Goal: Information Seeking & Learning: Learn about a topic

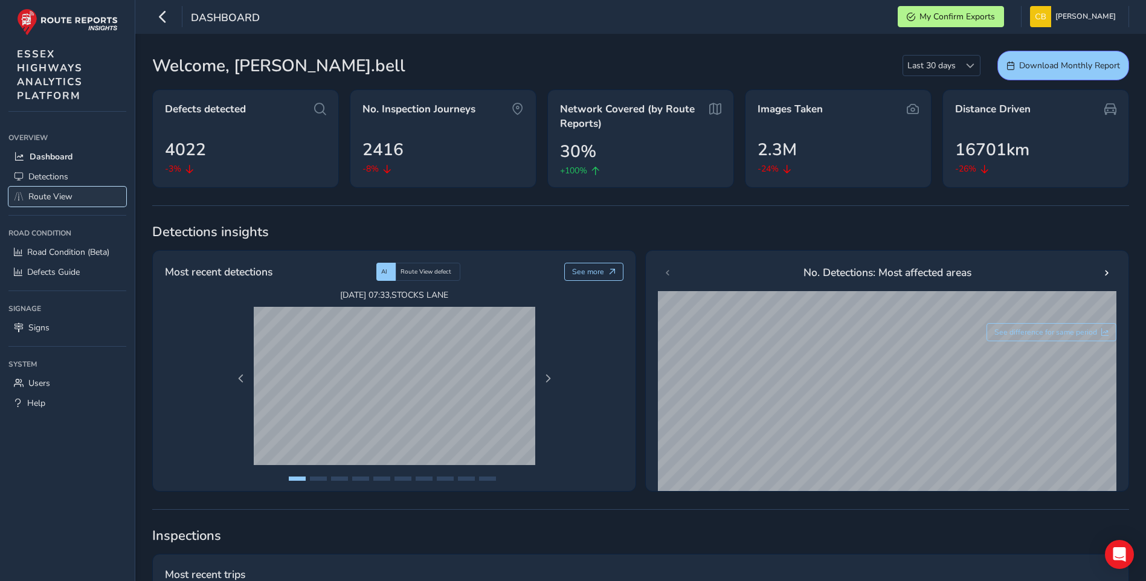
click at [65, 191] on span "Route View" at bounding box center [50, 196] width 44 height 11
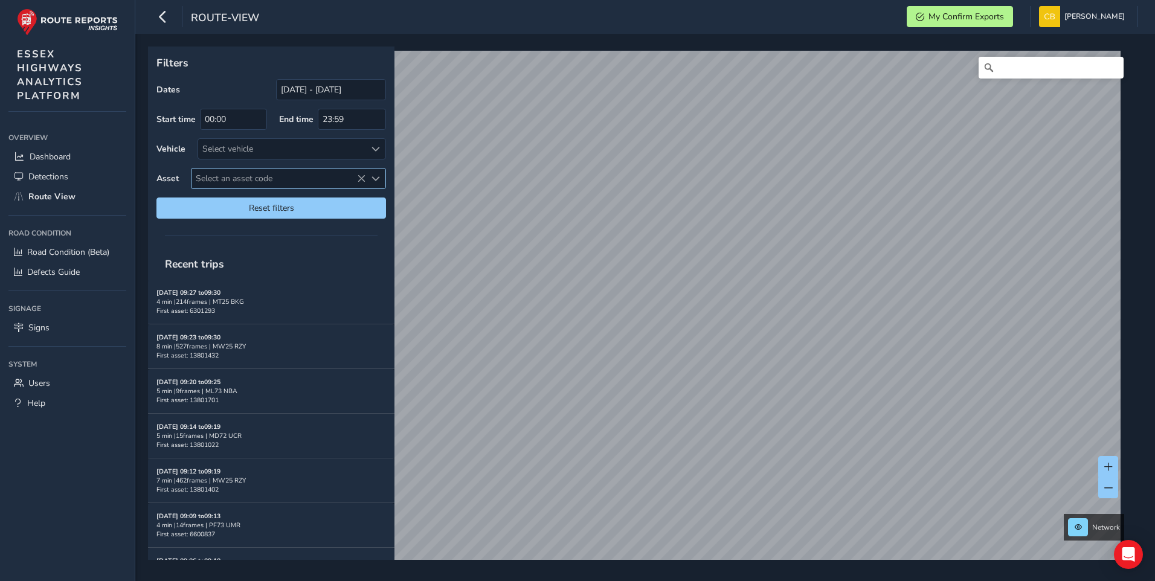
click at [277, 174] on span "Select an asset code" at bounding box center [278, 178] width 174 height 20
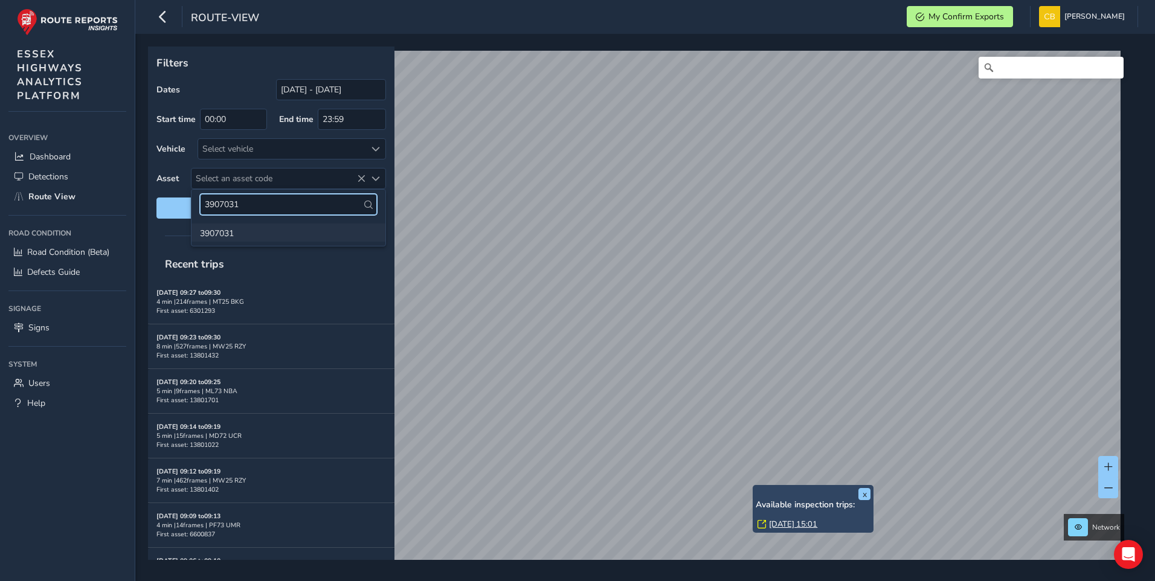
type input "3907031"
click at [236, 228] on li "3907031" at bounding box center [288, 232] width 194 height 18
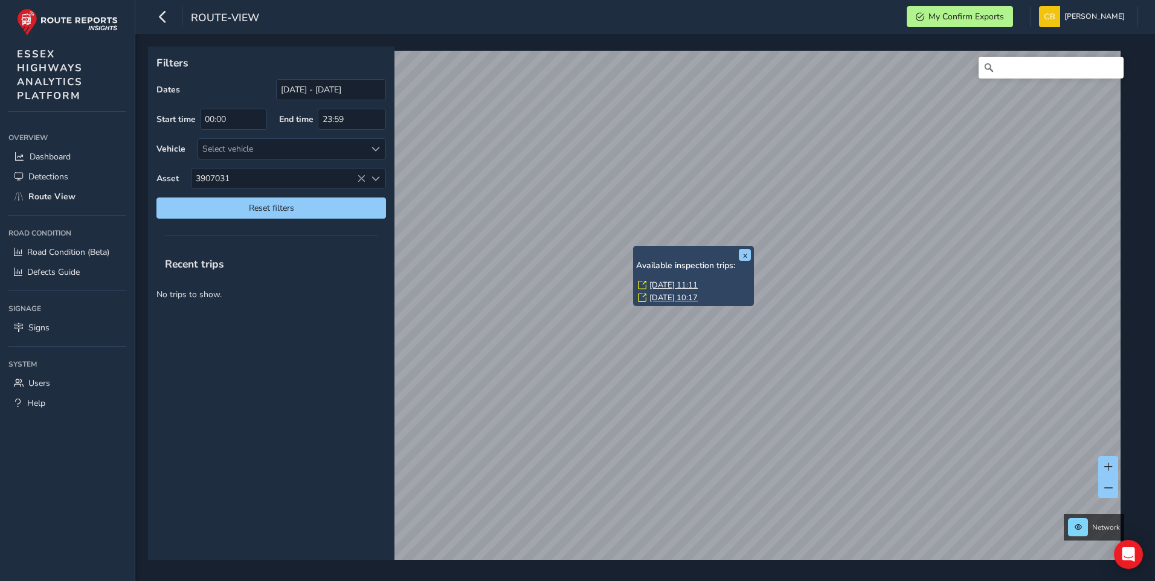
click at [676, 284] on link "[DATE] 11:11" at bounding box center [673, 285] width 48 height 11
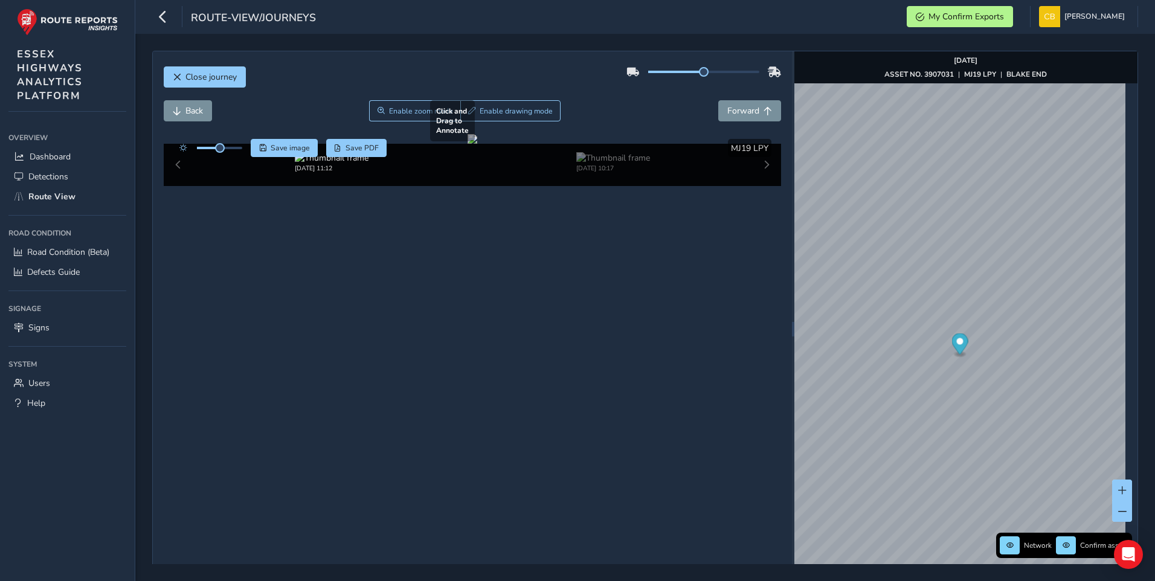
click at [477, 144] on div at bounding box center [472, 139] width 10 height 10
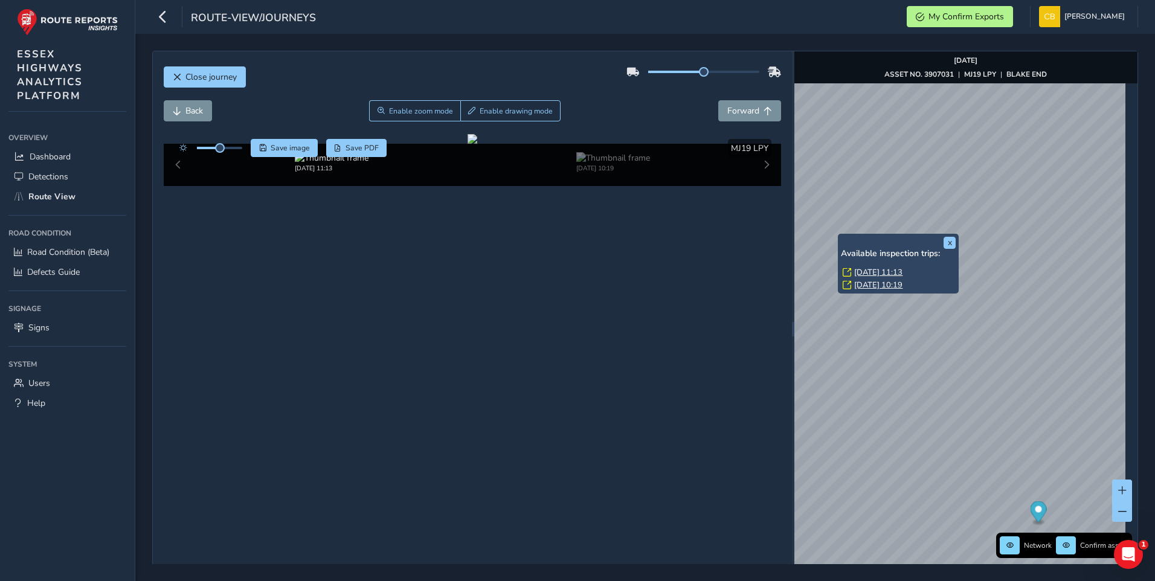
click at [877, 272] on link "[DATE] 11:13" at bounding box center [878, 272] width 48 height 11
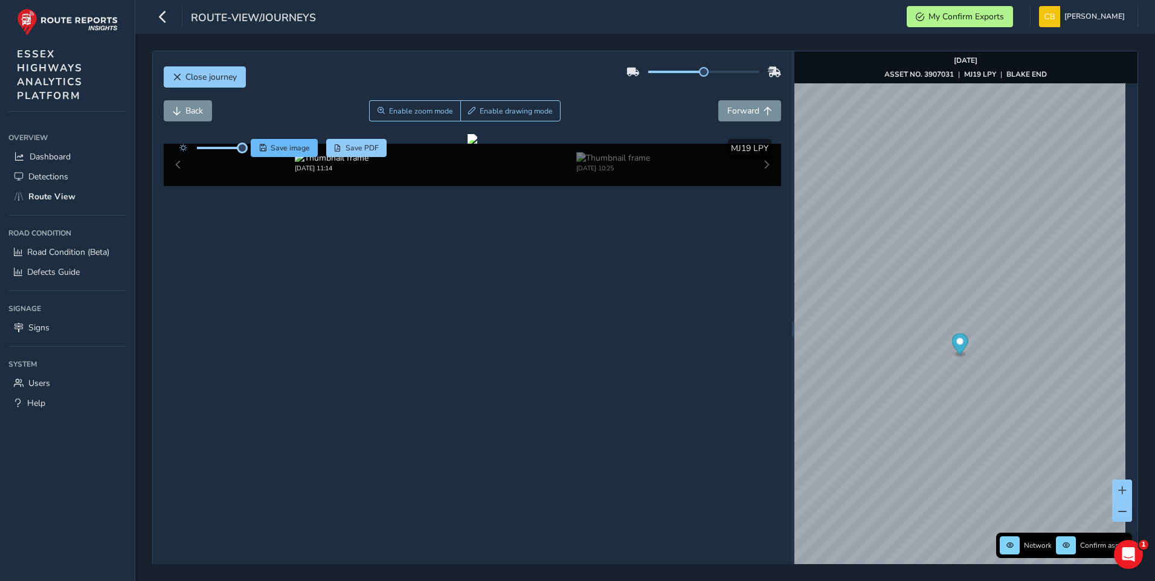
drag, startPoint x: 220, startPoint y: 153, endPoint x: 254, endPoint y: 155, distance: 33.9
click at [254, 155] on div "Save image Save PDF" at bounding box center [280, 148] width 214 height 18
click at [469, 144] on div at bounding box center [472, 139] width 10 height 10
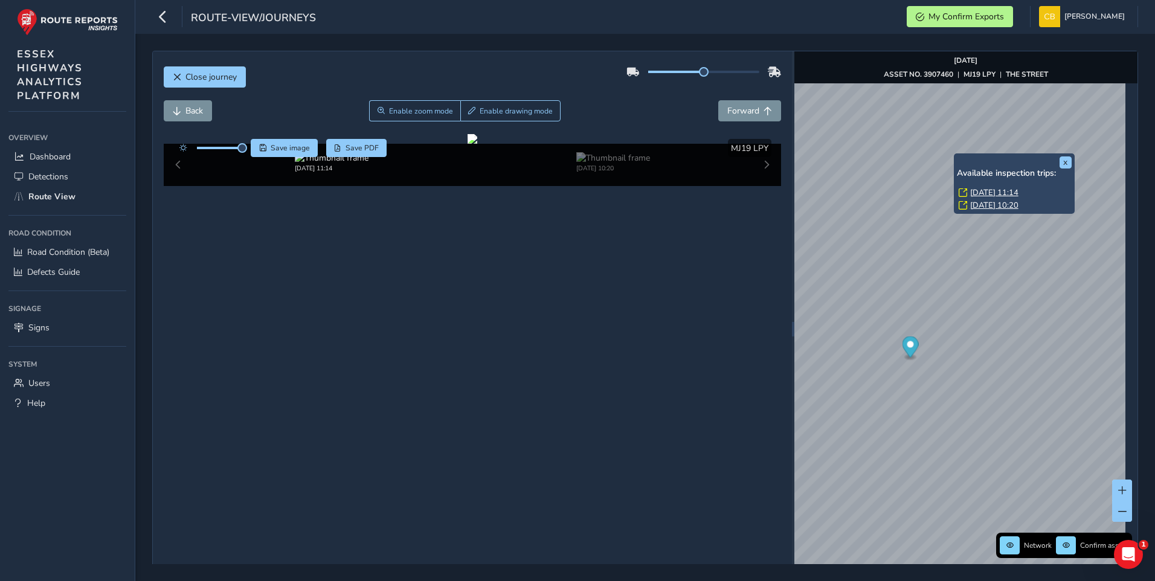
click at [987, 191] on link "[DATE] 11:14" at bounding box center [994, 192] width 48 height 11
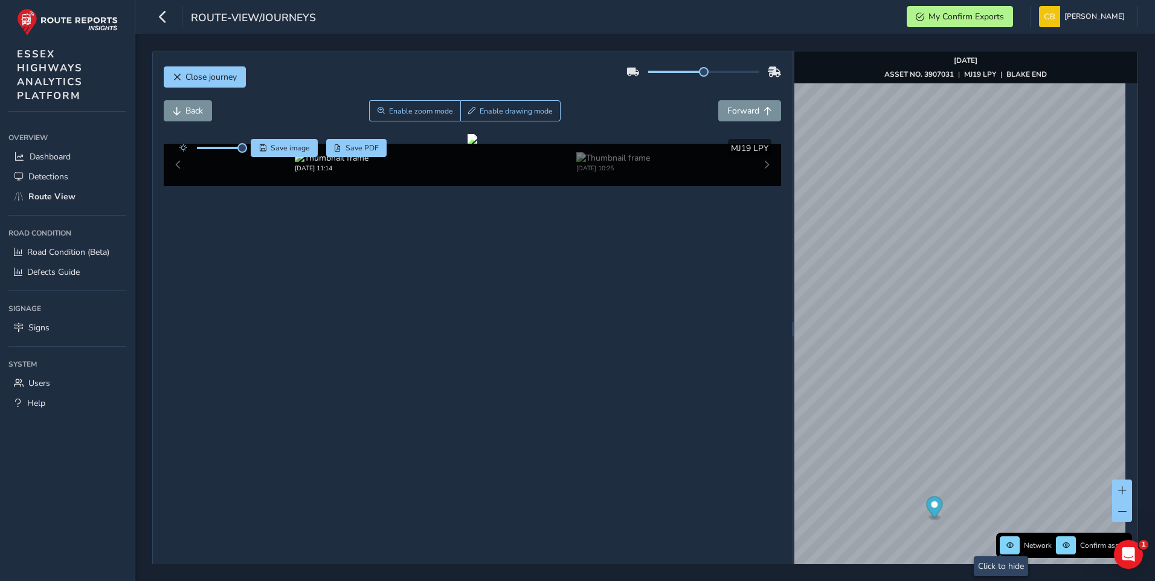
click at [1010, 537] on div "Network Confirm assets [DATE] ASSET NO. 3907031 | MJ19 LPY | [PERSON_NAME] END" at bounding box center [966, 328] width 344 height 555
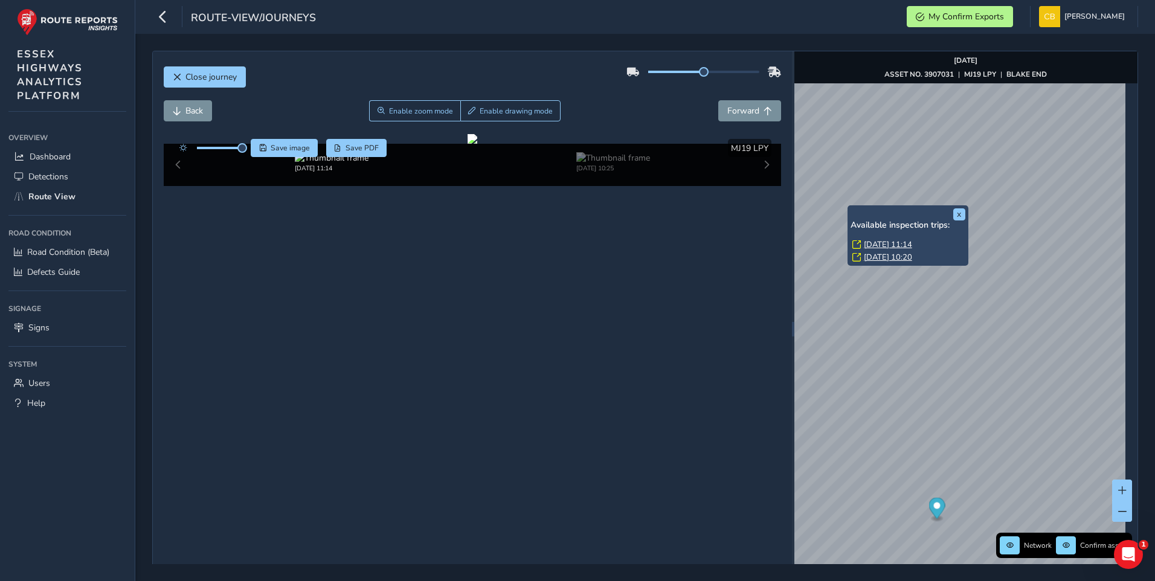
click at [898, 244] on link "[DATE] 11:14" at bounding box center [888, 244] width 48 height 11
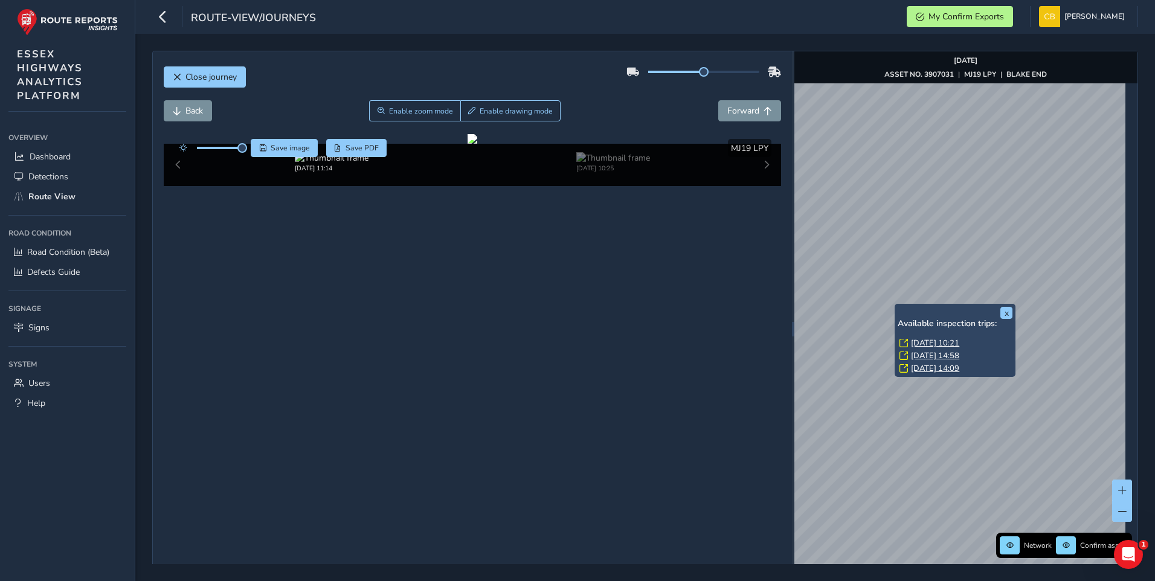
click at [941, 340] on link "[DATE] 10:21" at bounding box center [935, 343] width 48 height 11
